Goal: Task Accomplishment & Management: Use online tool/utility

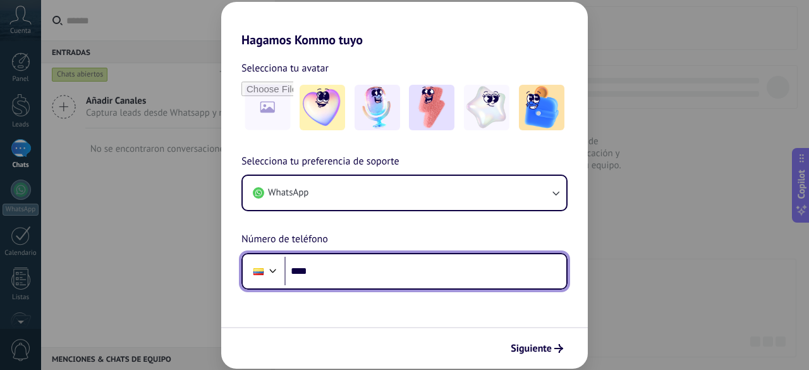
click at [260, 258] on div at bounding box center [258, 271] width 24 height 27
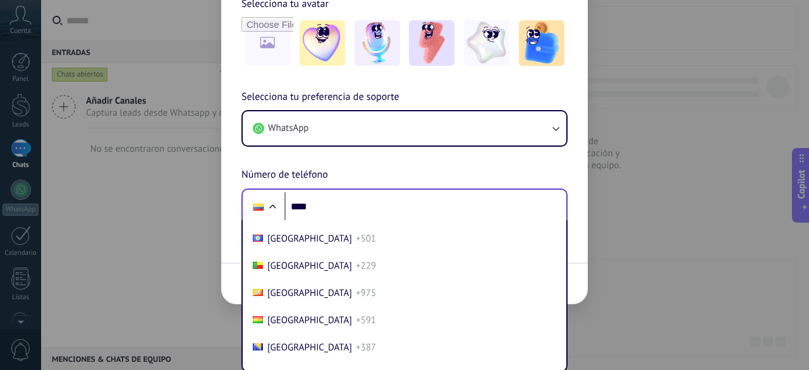
scroll to position [483, 0]
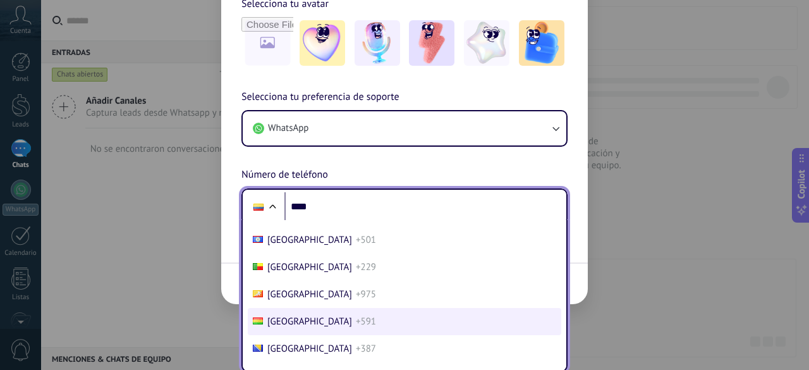
click at [356, 327] on span "+591" at bounding box center [366, 321] width 20 height 12
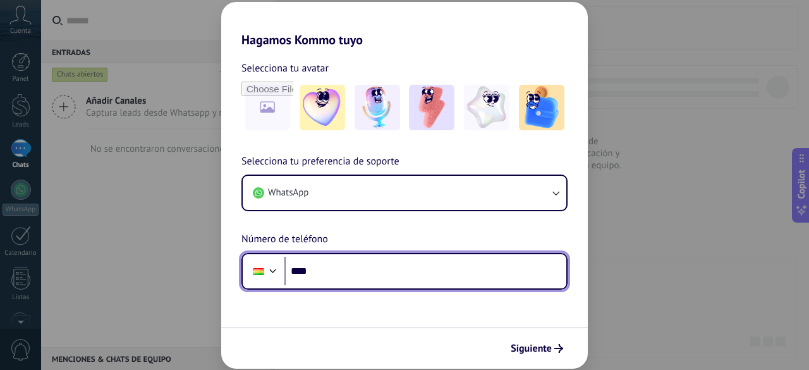
scroll to position [0, 0]
click at [341, 285] on input "****" at bounding box center [425, 270] width 282 height 29
type input "**********"
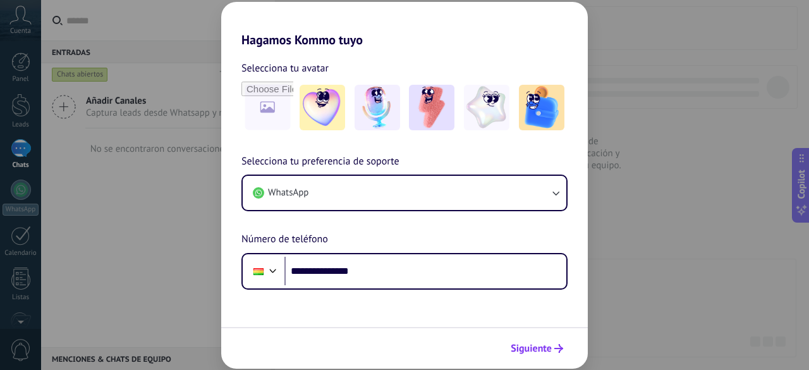
click at [536, 346] on span "Siguiente" at bounding box center [530, 348] width 41 height 9
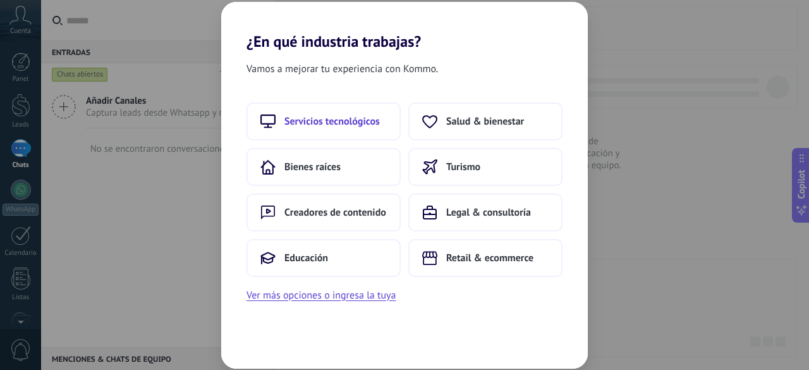
click at [349, 123] on span "Servicios tecnológicos" at bounding box center [331, 121] width 95 height 13
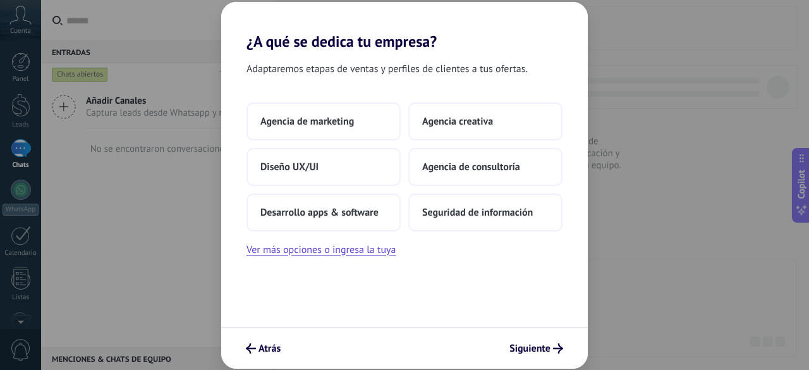
click at [535, 365] on div "Atrás Siguiente" at bounding box center [404, 348] width 366 height 42
click at [535, 356] on button "Siguiente" at bounding box center [536, 347] width 65 height 21
click at [557, 353] on icon "submit" at bounding box center [558, 348] width 10 height 10
click at [315, 226] on button "Desarrollo apps & software" at bounding box center [323, 212] width 154 height 38
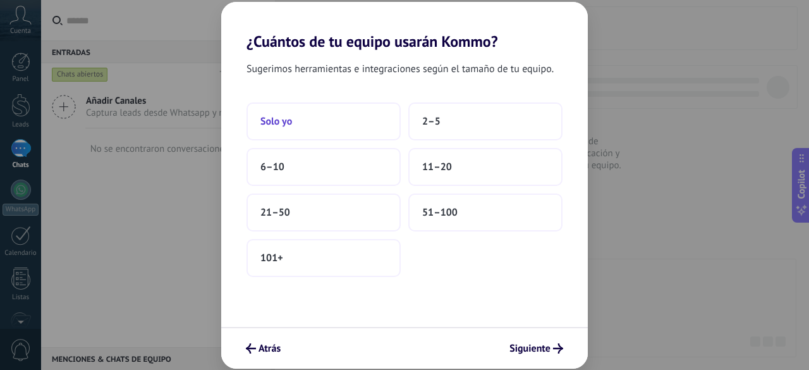
click at [323, 127] on button "Solo yo" at bounding box center [323, 121] width 154 height 38
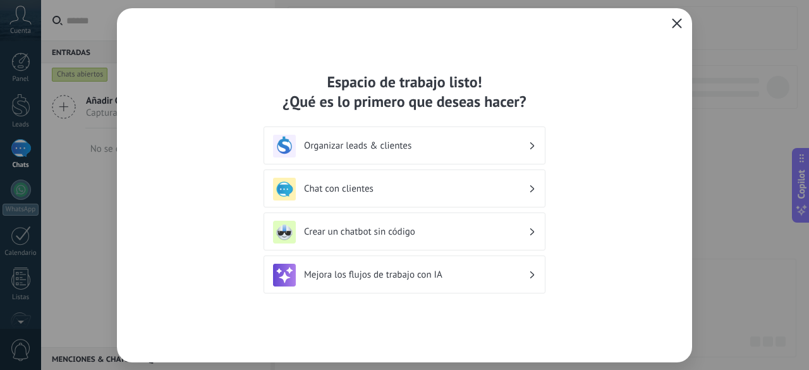
click at [672, 18] on icon "button" at bounding box center [677, 23] width 10 height 10
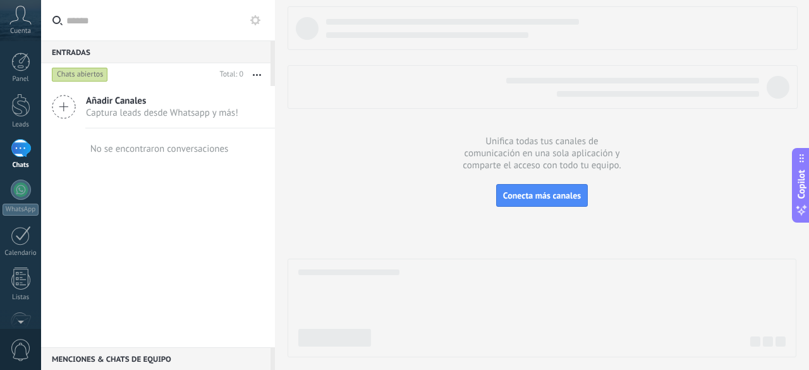
scroll to position [155, 0]
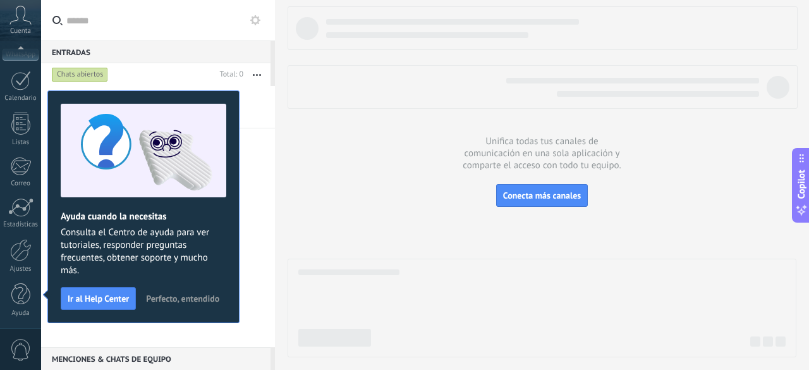
click at [178, 294] on span "Perfecto, entendido" at bounding box center [182, 298] width 73 height 9
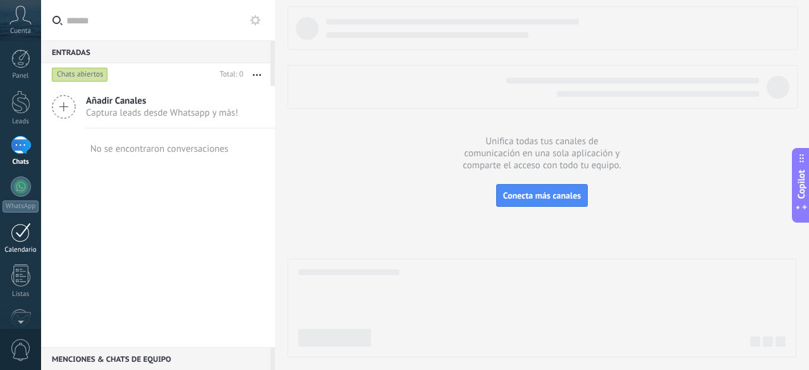
scroll to position [0, 0]
click at [21, 192] on div at bounding box center [21, 189] width 20 height 20
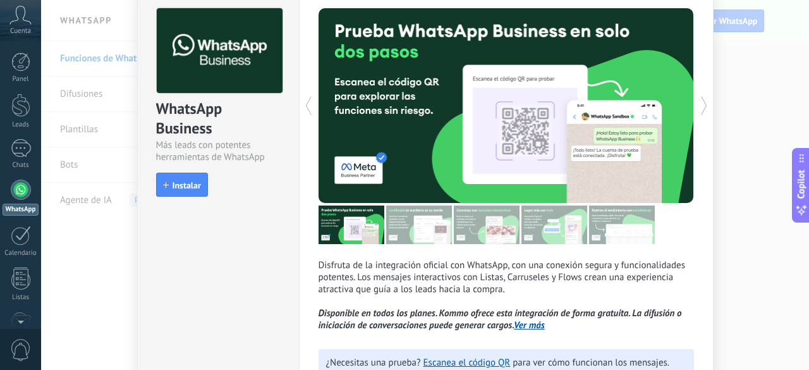
scroll to position [56, 0]
click at [176, 184] on span "Instalar" at bounding box center [186, 185] width 28 height 9
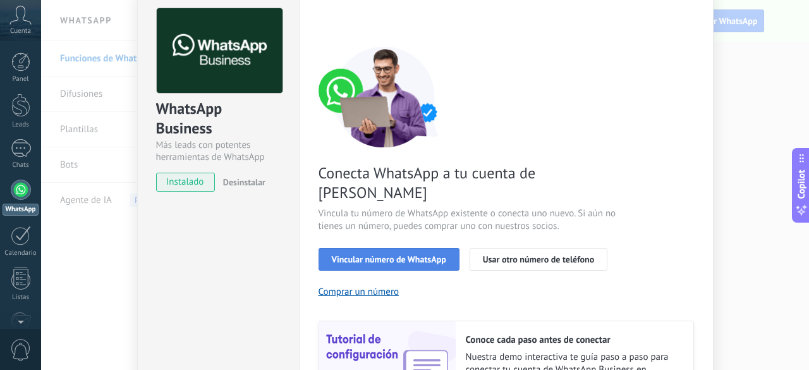
click at [355, 248] on button "Vincular número de WhatsApp" at bounding box center [388, 259] width 141 height 23
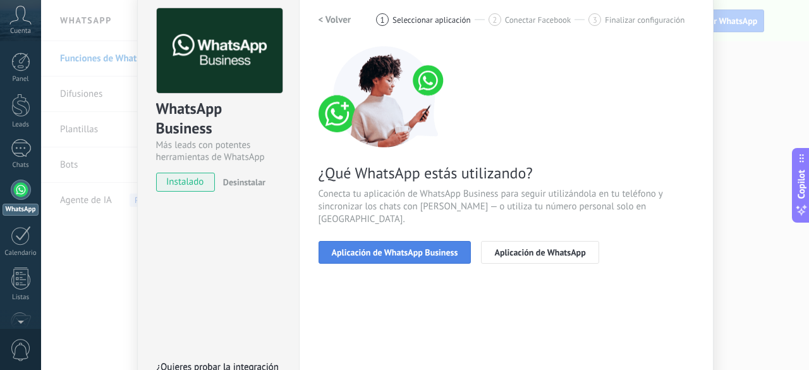
click at [425, 248] on span "Aplicación de WhatsApp Business" at bounding box center [395, 252] width 126 height 9
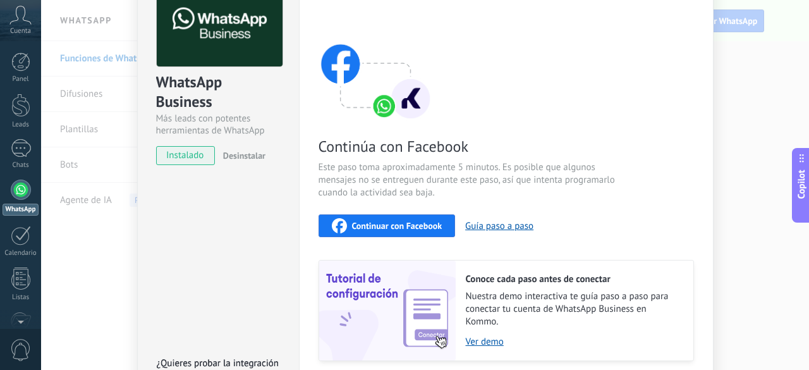
scroll to position [80, 0]
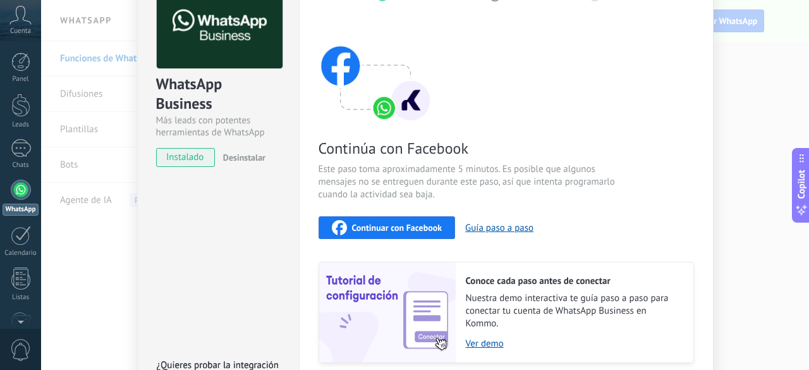
click at [419, 228] on span "Continuar con Facebook" at bounding box center [397, 227] width 90 height 9
